Goal: Task Accomplishment & Management: Use online tool/utility

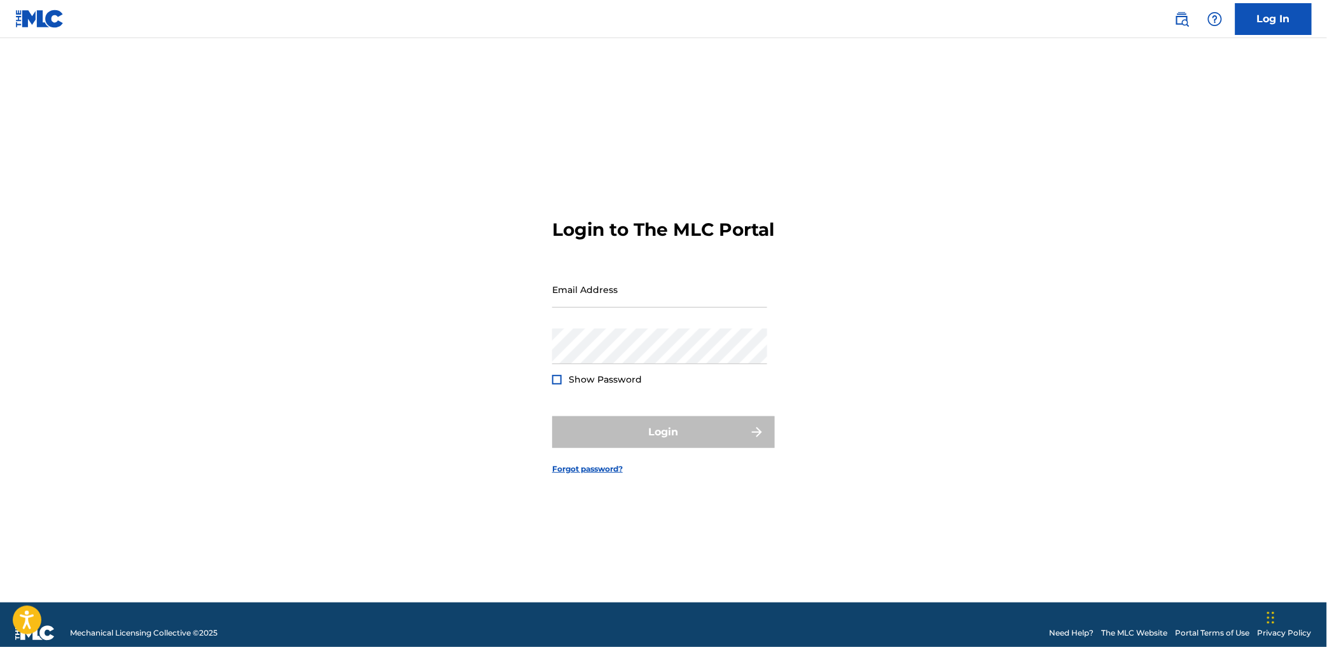
type input "[EMAIL_ADDRESS][DOMAIN_NAME]"
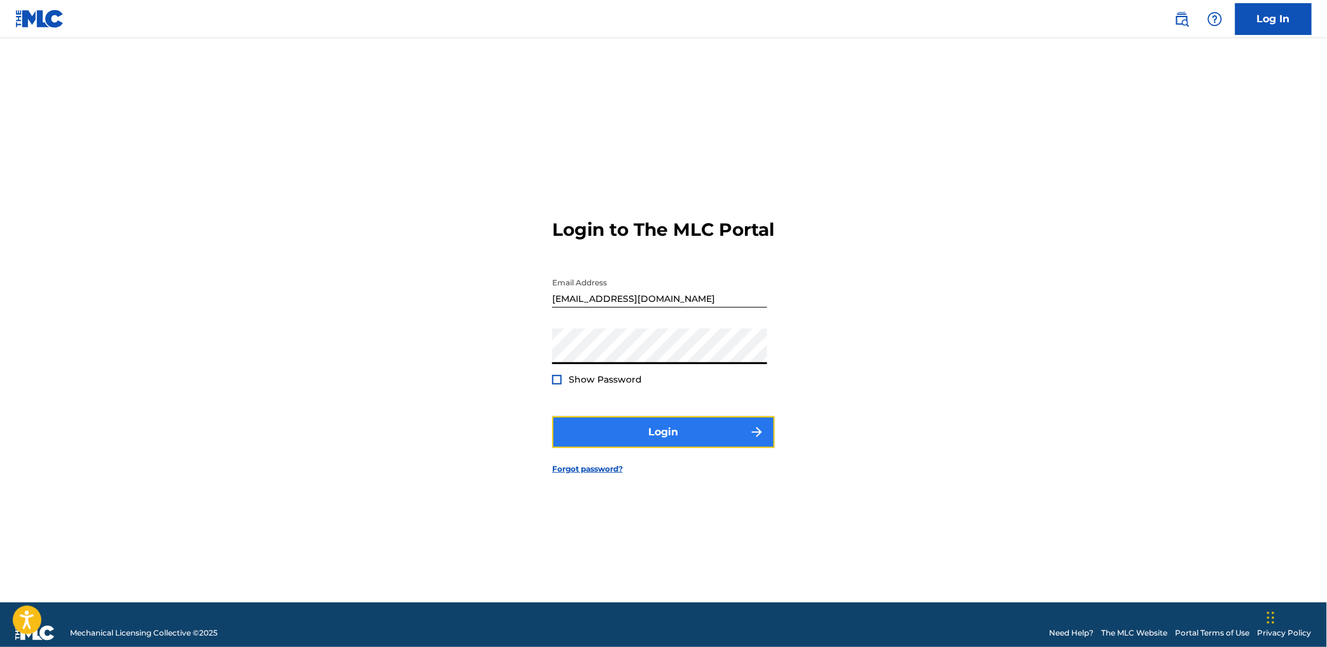
click at [730, 448] on button "Login" at bounding box center [663, 433] width 223 height 32
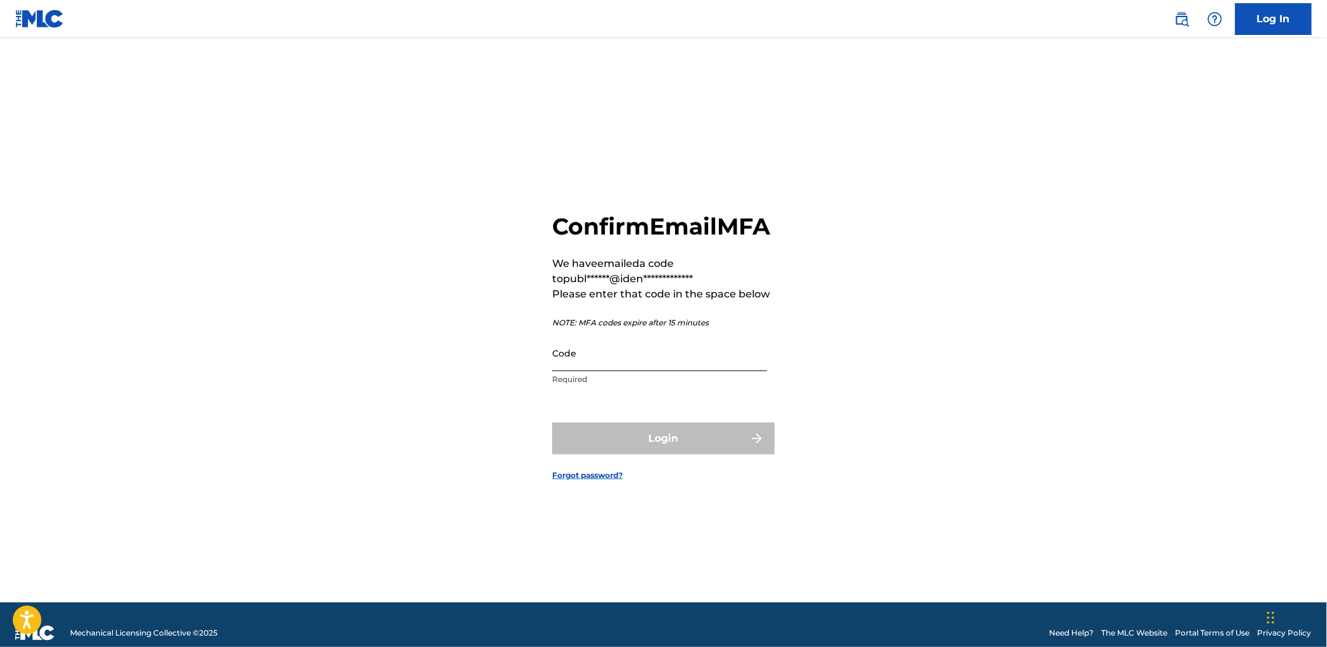
drag, startPoint x: 577, startPoint y: 370, endPoint x: 634, endPoint y: 427, distance: 80.9
click at [577, 371] on input "Code" at bounding box center [659, 353] width 215 height 36
paste input "321304"
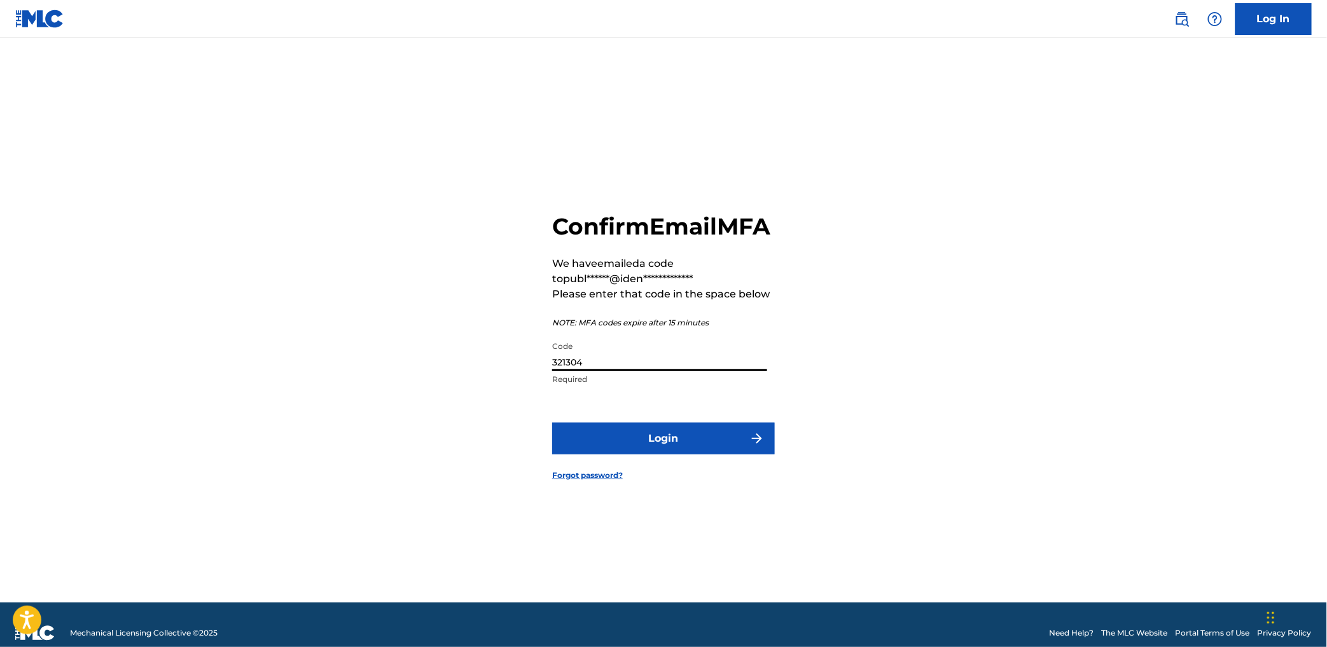
type input "321304"
click at [644, 431] on form "**********" at bounding box center [663, 336] width 223 height 533
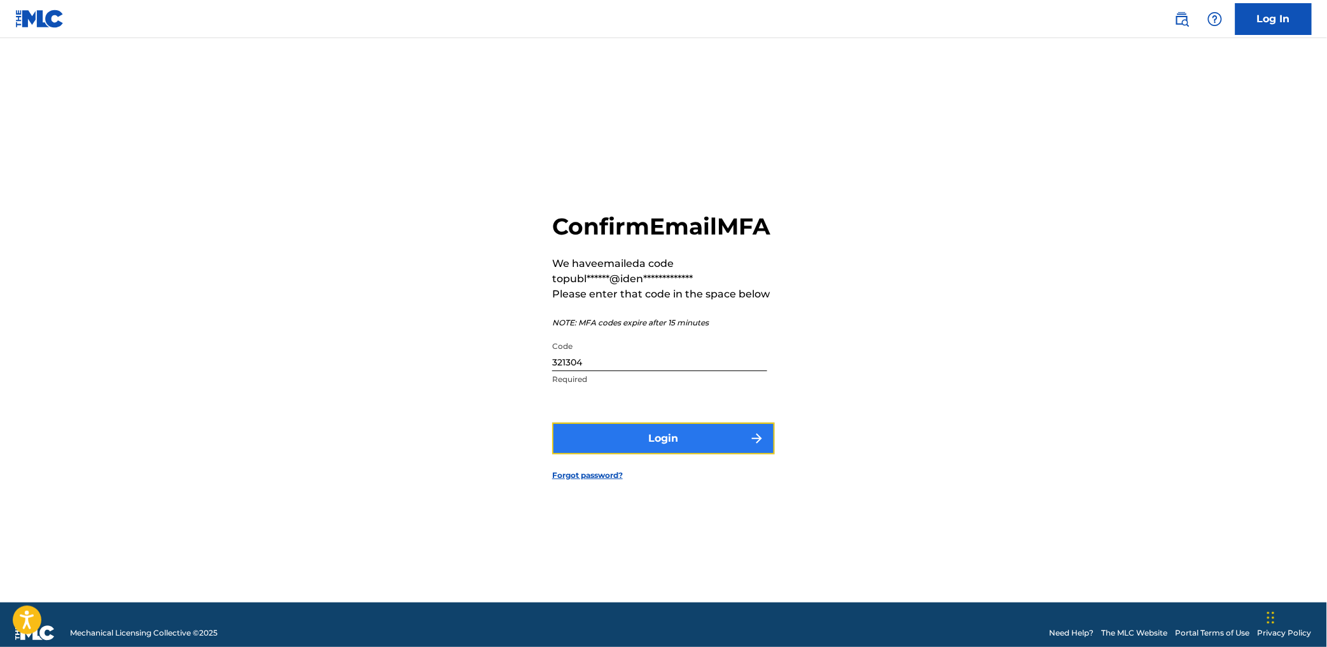
click at [670, 450] on button "Login" at bounding box center [663, 439] width 223 height 32
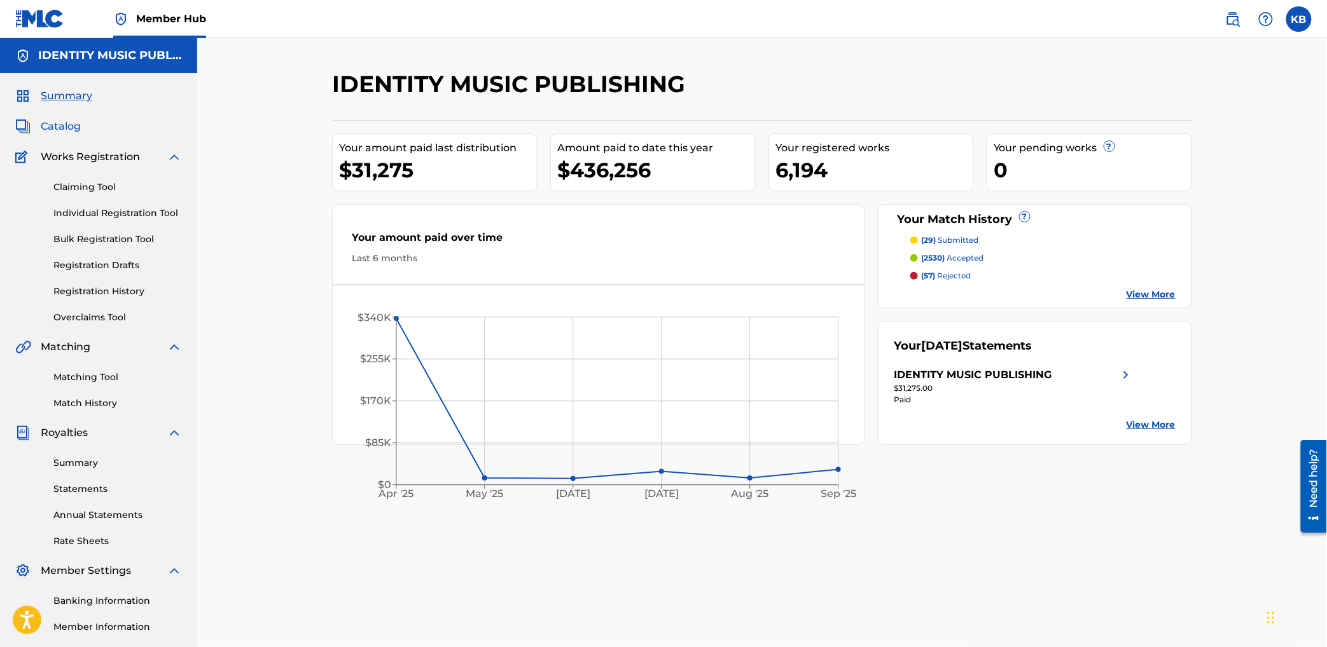
click at [46, 130] on span "Catalog" at bounding box center [61, 126] width 40 height 15
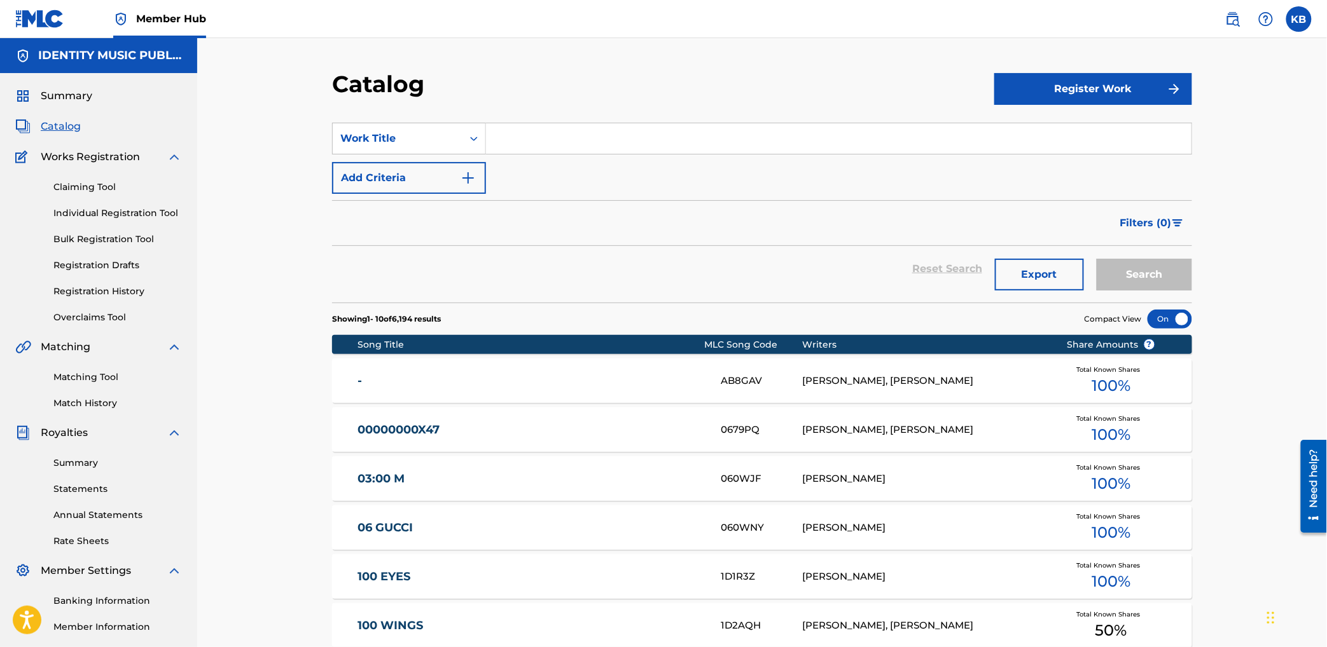
click at [602, 135] on input "Search Form" at bounding box center [838, 138] width 705 height 31
paste input "Cosmic Comfort"
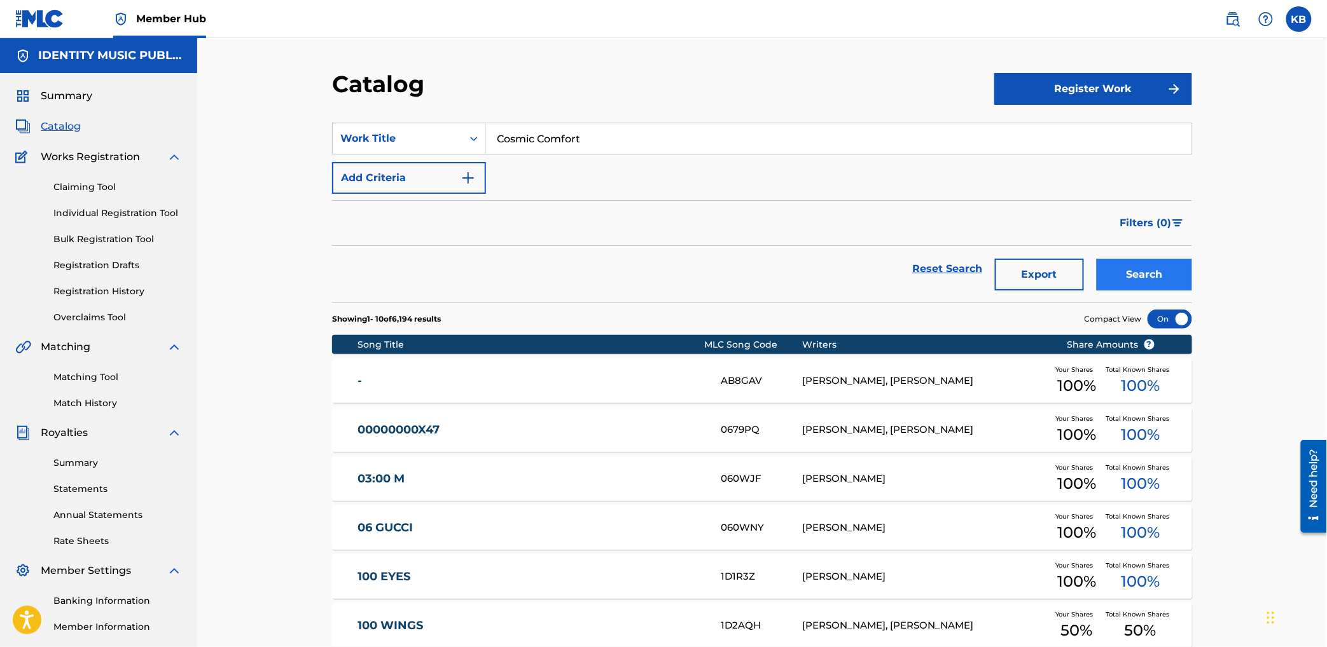
type input "Cosmic Comfort"
click at [1166, 272] on button "Search" at bounding box center [1143, 275] width 95 height 32
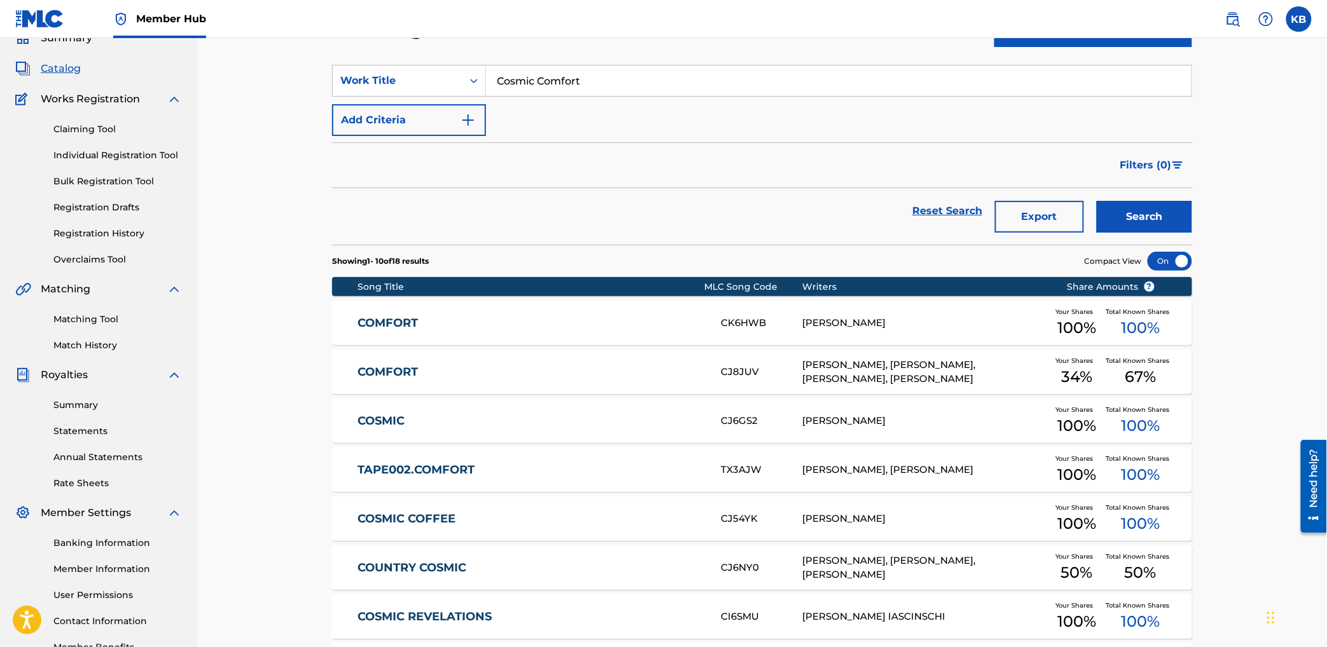
scroll to position [40, 0]
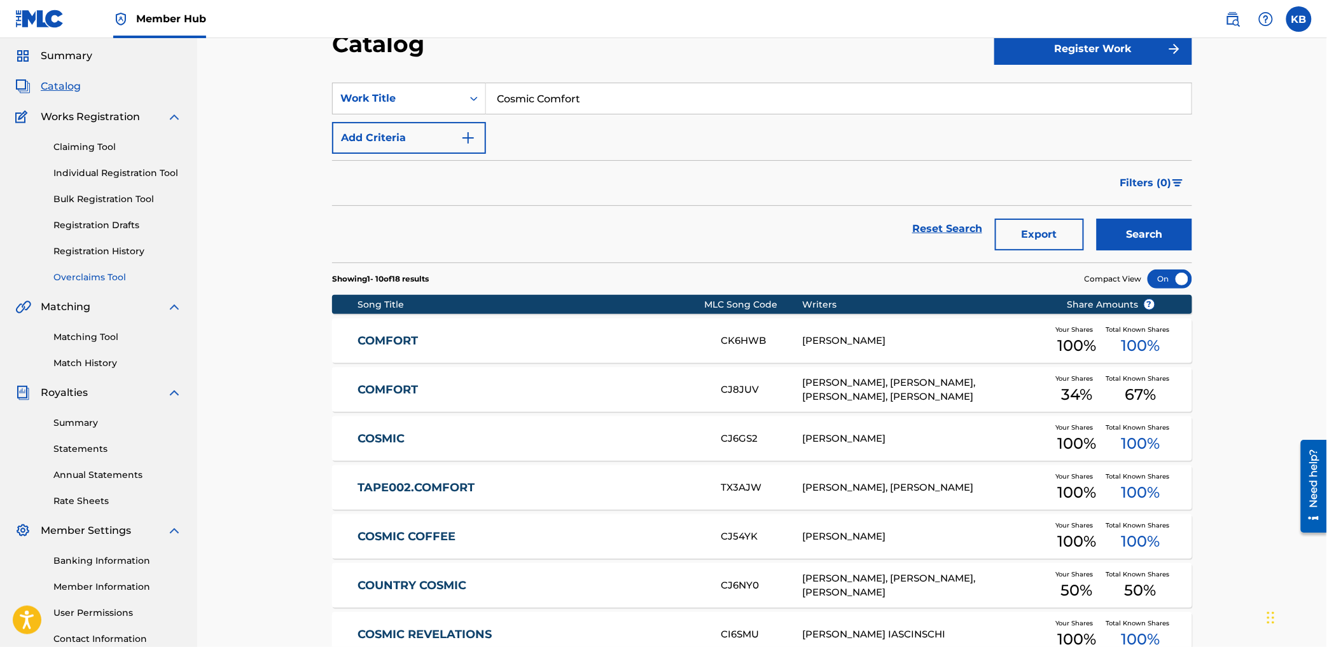
click at [83, 277] on link "Overclaims Tool" at bounding box center [117, 277] width 128 height 13
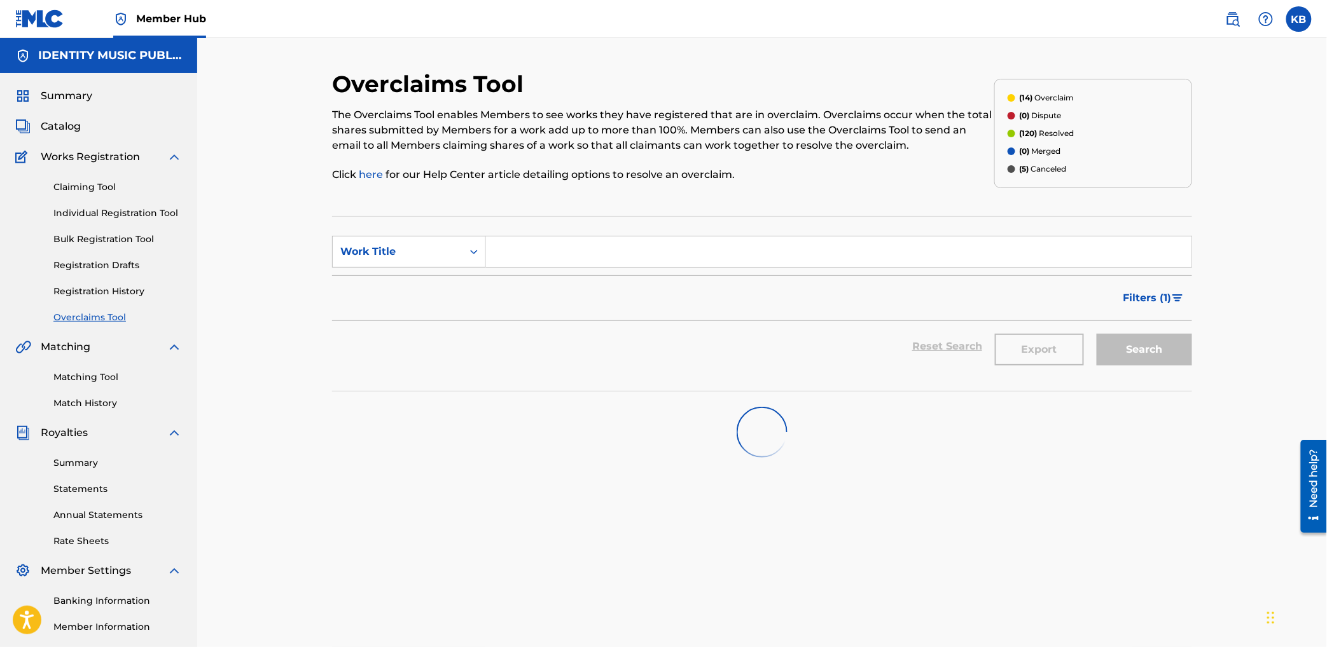
click at [535, 255] on input "Search Form" at bounding box center [838, 252] width 705 height 31
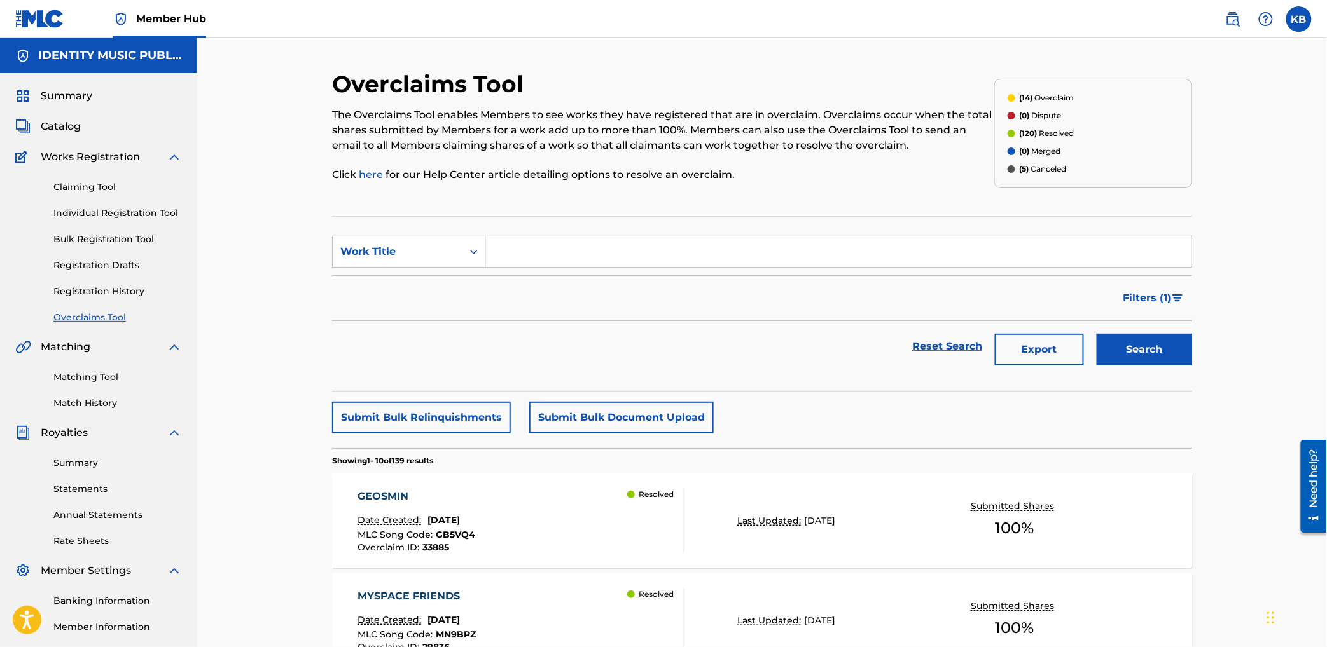
paste input "Cosmic Comfort"
click at [1127, 354] on button "Search" at bounding box center [1143, 350] width 95 height 32
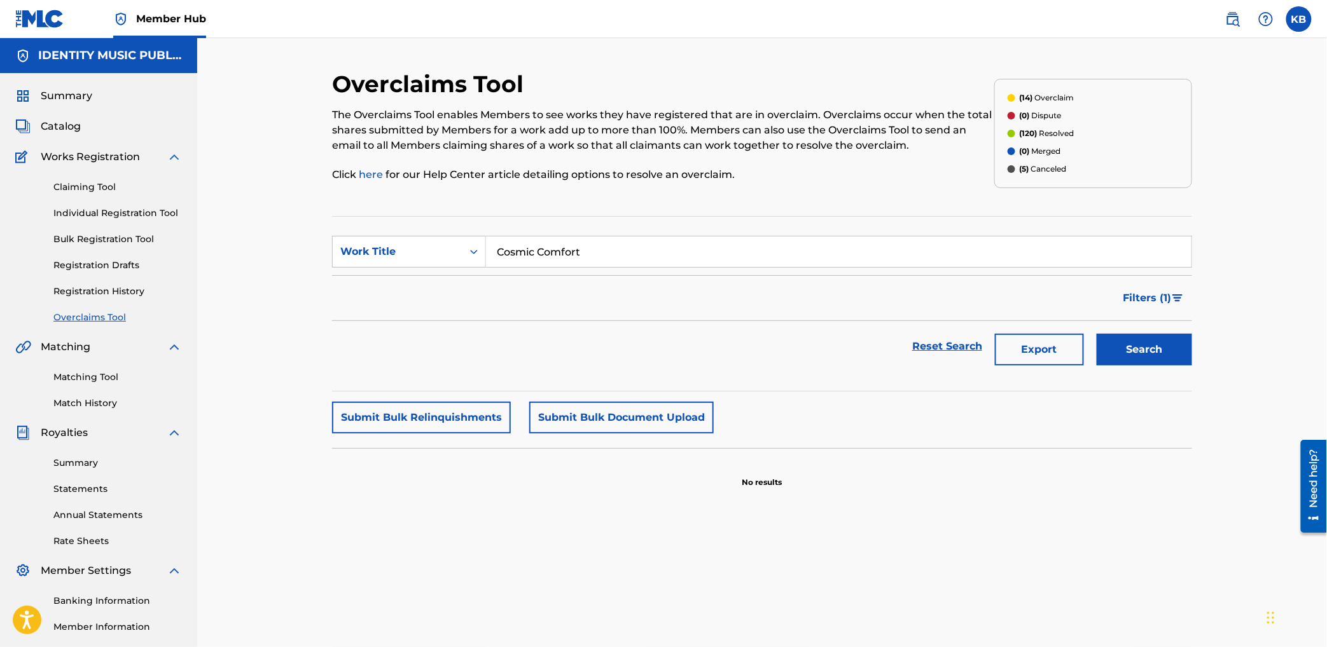
drag, startPoint x: 555, startPoint y: 252, endPoint x: 504, endPoint y: 265, distance: 52.9
click at [504, 264] on input "Cosmic Comfort" at bounding box center [838, 252] width 705 height 31
click at [500, 255] on input "Cosmic Comfort" at bounding box center [838, 252] width 705 height 31
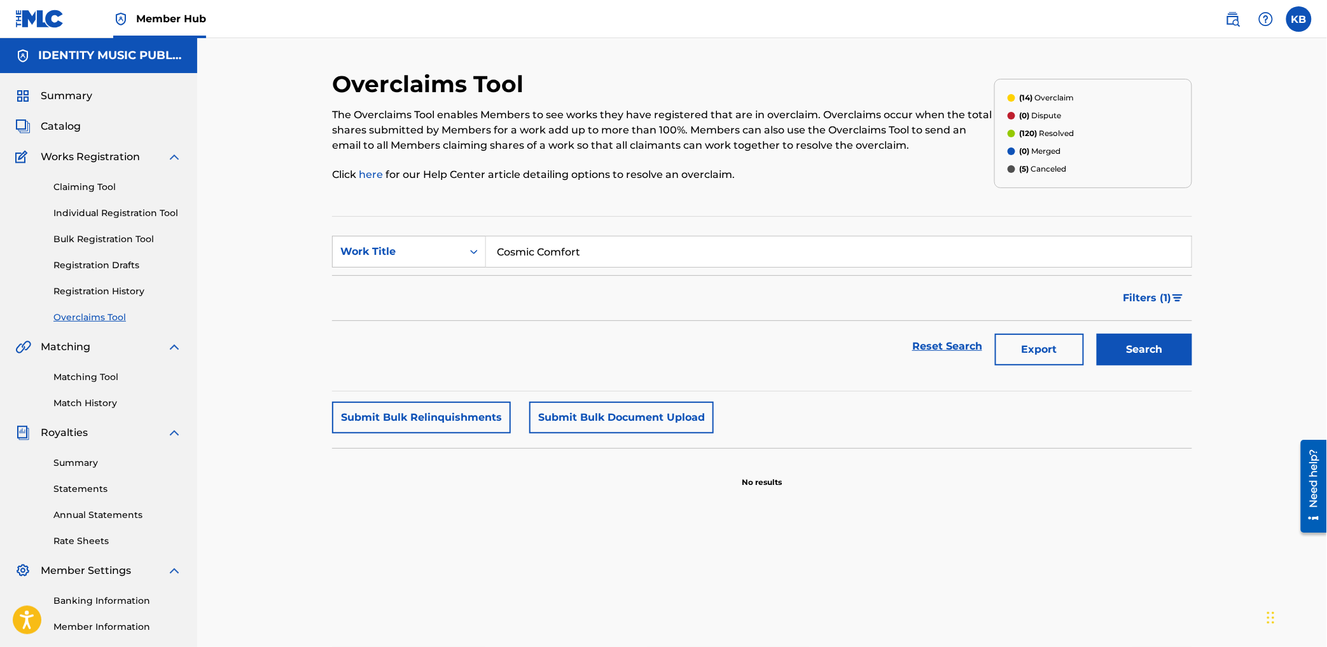
paste input "Urban Oasis"
type input "Urban Oasis"
click at [1162, 353] on button "Search" at bounding box center [1143, 350] width 95 height 32
